Goal: Find specific page/section: Find specific page/section

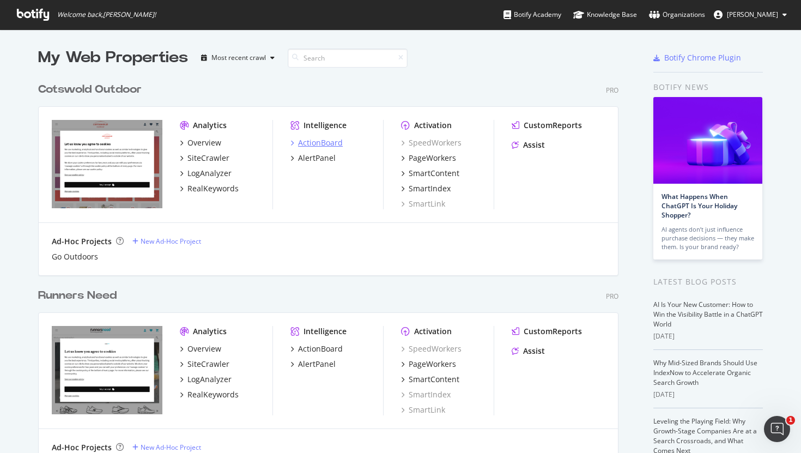
click at [331, 142] on div "ActionBoard" at bounding box center [320, 142] width 45 height 11
